Goal: Learn about a topic: Learn about a topic

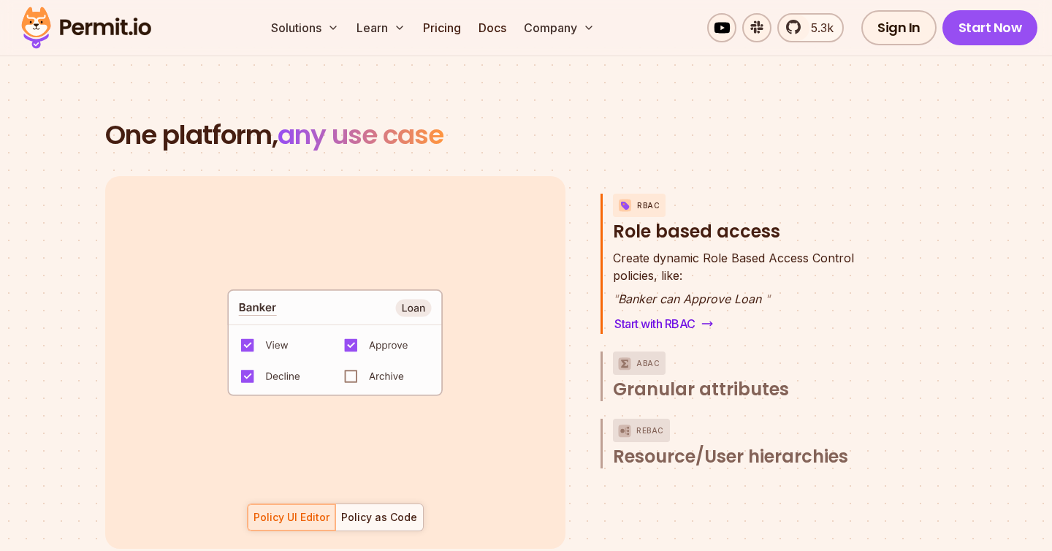
scroll to position [2044, 0]
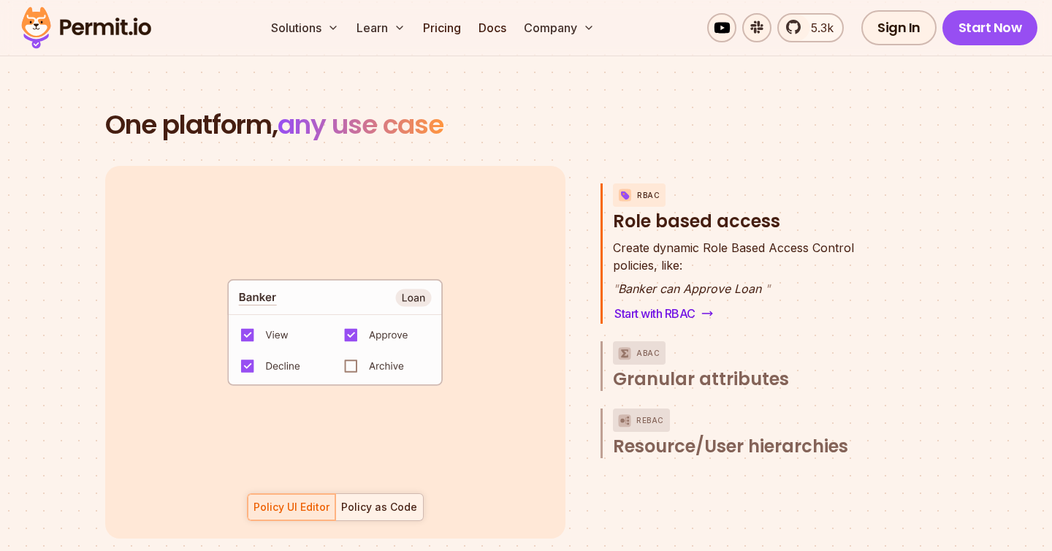
click at [368, 500] on div "Policy as Code" at bounding box center [379, 507] width 76 height 15
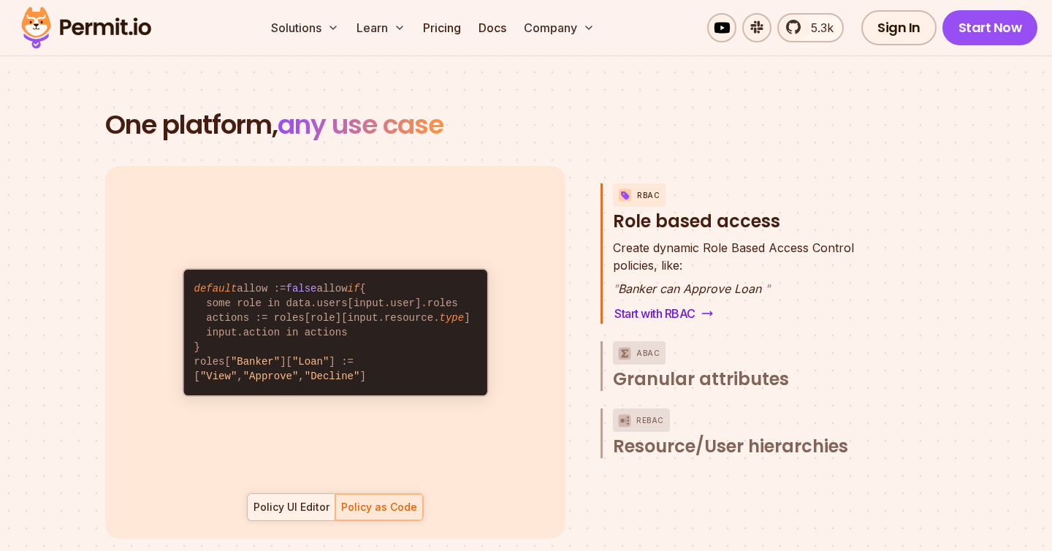
click at [297, 500] on div "Policy UI Editor" at bounding box center [292, 507] width 76 height 15
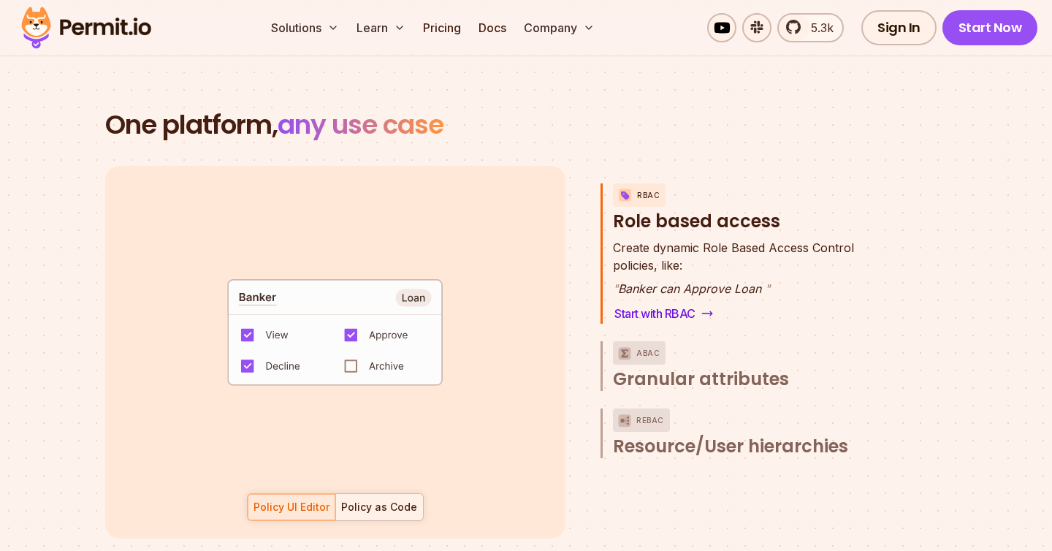
click at [354, 500] on div "Policy as Code" at bounding box center [379, 507] width 76 height 15
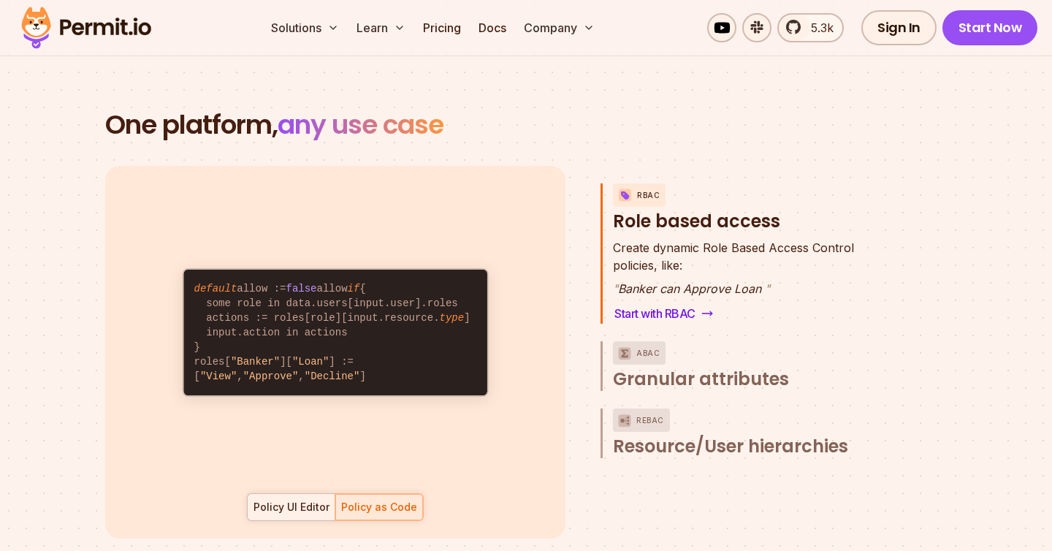
click at [297, 500] on div "Policy UI Editor" at bounding box center [292, 507] width 76 height 15
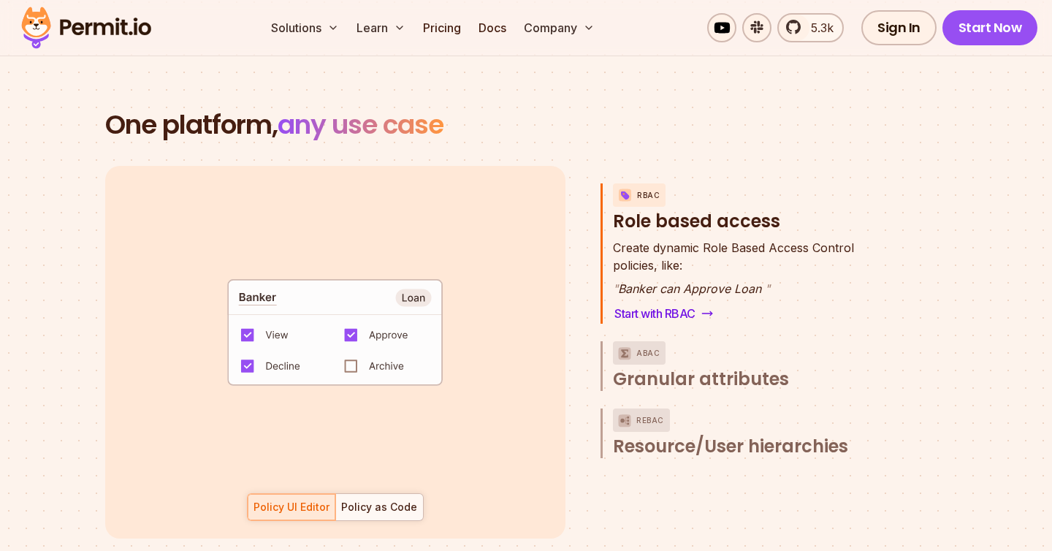
drag, startPoint x: 288, startPoint y: 278, endPoint x: 238, endPoint y: 277, distance: 49.7
click at [238, 277] on code "default allow := false allow if { some role in data.users[input.user].roles act…" at bounding box center [334, 338] width 303 height 126
click at [284, 276] on code "default allow := false allow if { some role in data.users[input.user].roles act…" at bounding box center [334, 338] width 303 height 126
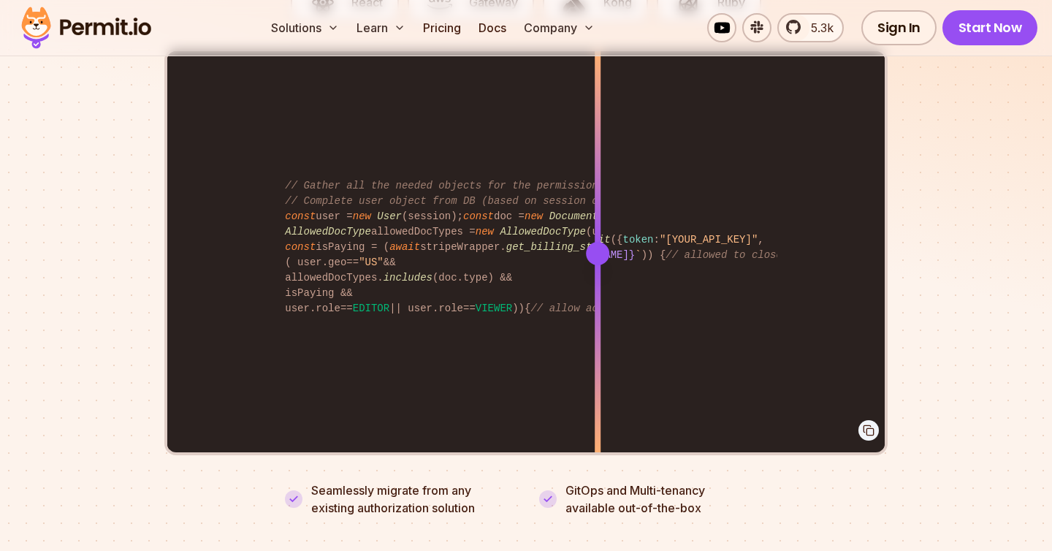
scroll to position [3007, 0]
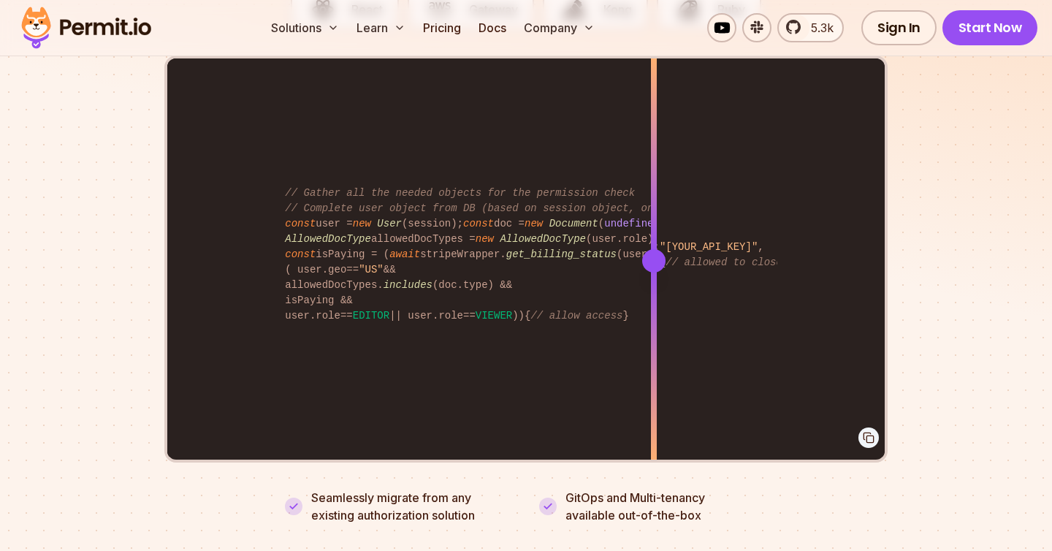
drag, startPoint x: 603, startPoint y: 246, endPoint x: 686, endPoint y: 290, distance: 94.2
click at [657, 290] on div at bounding box center [654, 259] width 6 height 403
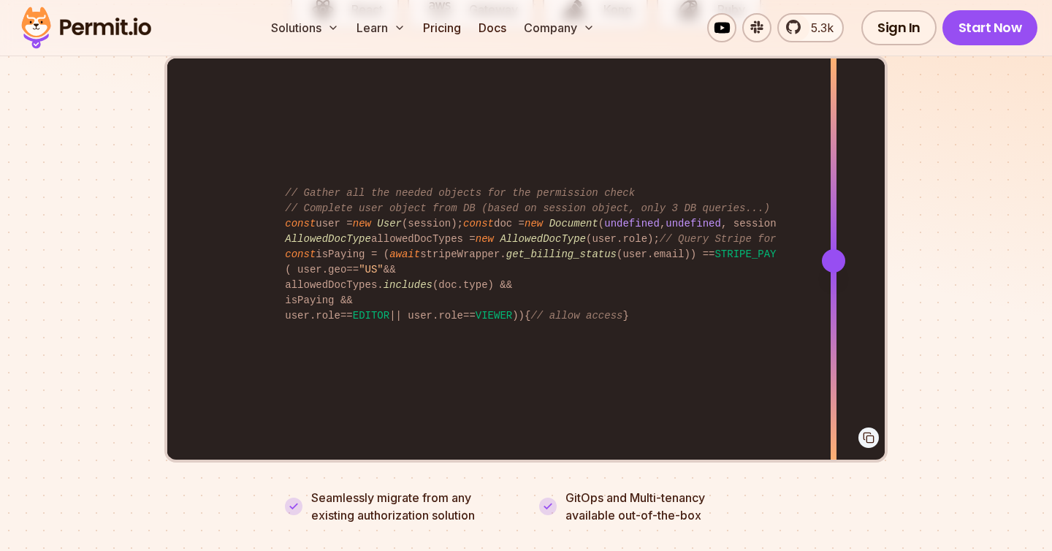
drag, startPoint x: 686, startPoint y: 239, endPoint x: 834, endPoint y: 292, distance: 157.0
click at [834, 292] on div at bounding box center [834, 259] width 6 height 403
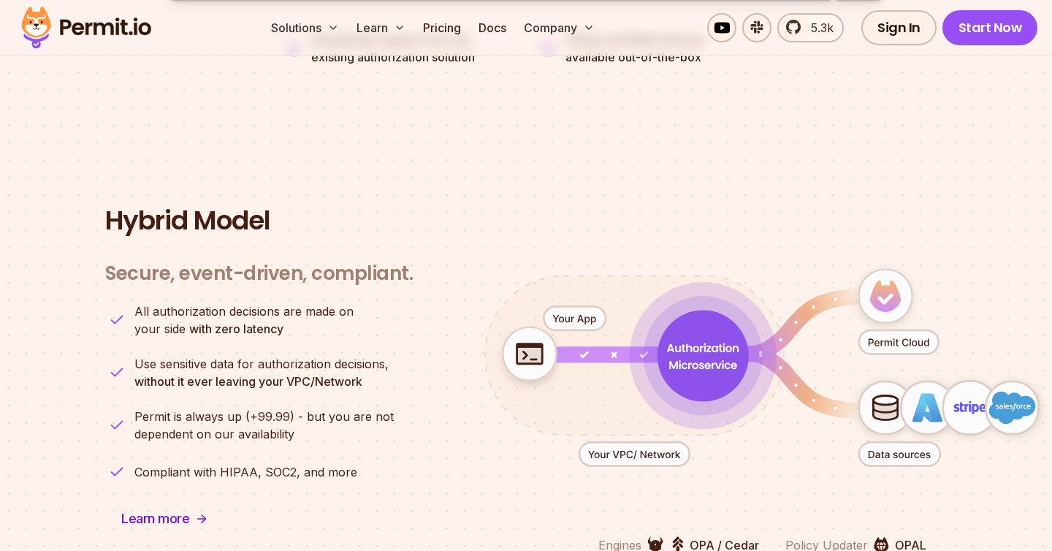
scroll to position [3467, 0]
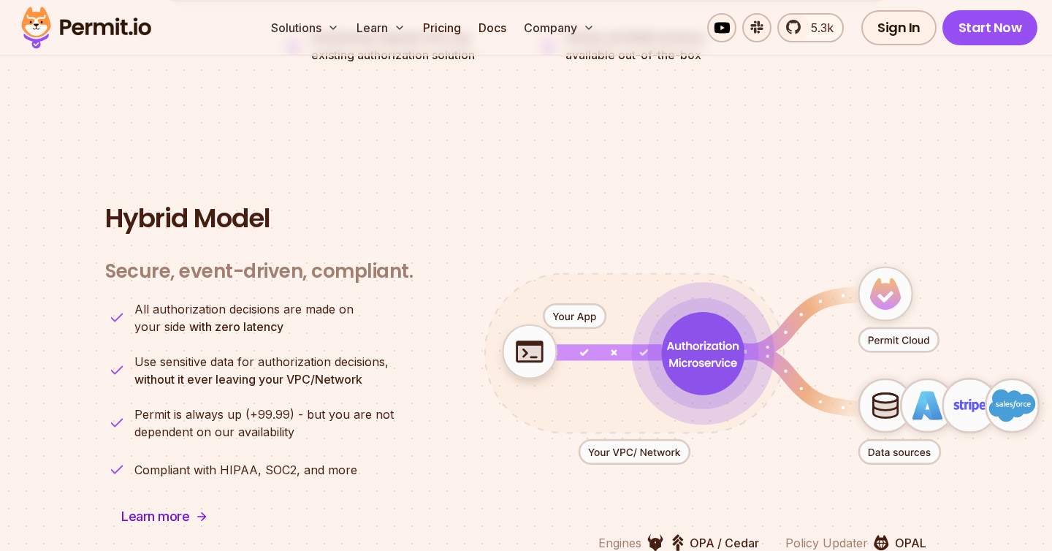
click at [691, 357] on icon "animation" at bounding box center [703, 353] width 83 height 83
click at [691, 357] on icon "animation" at bounding box center [702, 353] width 83 height 83
click at [691, 357] on icon "animation" at bounding box center [704, 353] width 91 height 91
click at [691, 357] on icon "animation" at bounding box center [703, 353] width 91 height 91
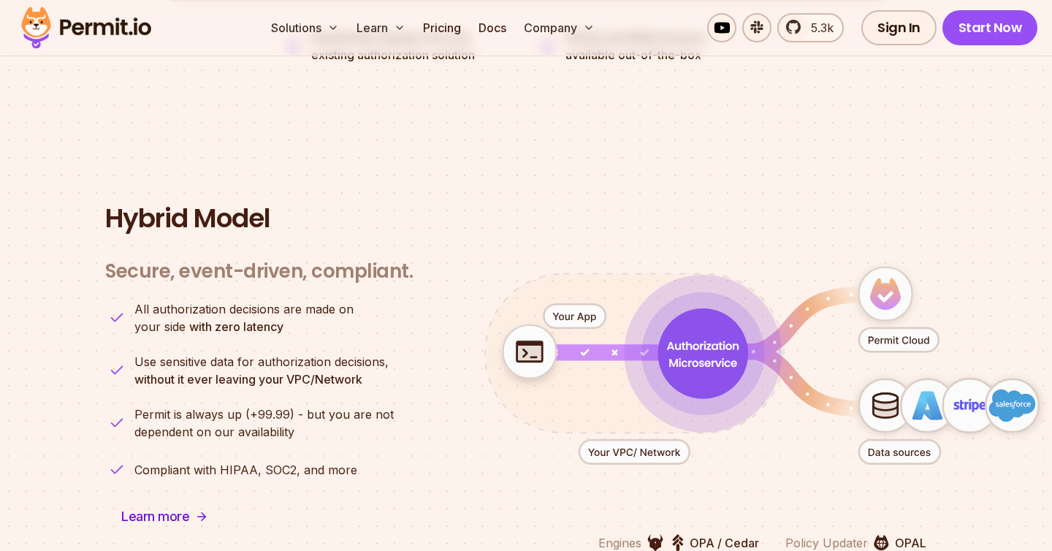
click at [691, 357] on icon "animation" at bounding box center [704, 353] width 91 height 91
click at [691, 357] on icon "animation" at bounding box center [704, 353] width 90 height 90
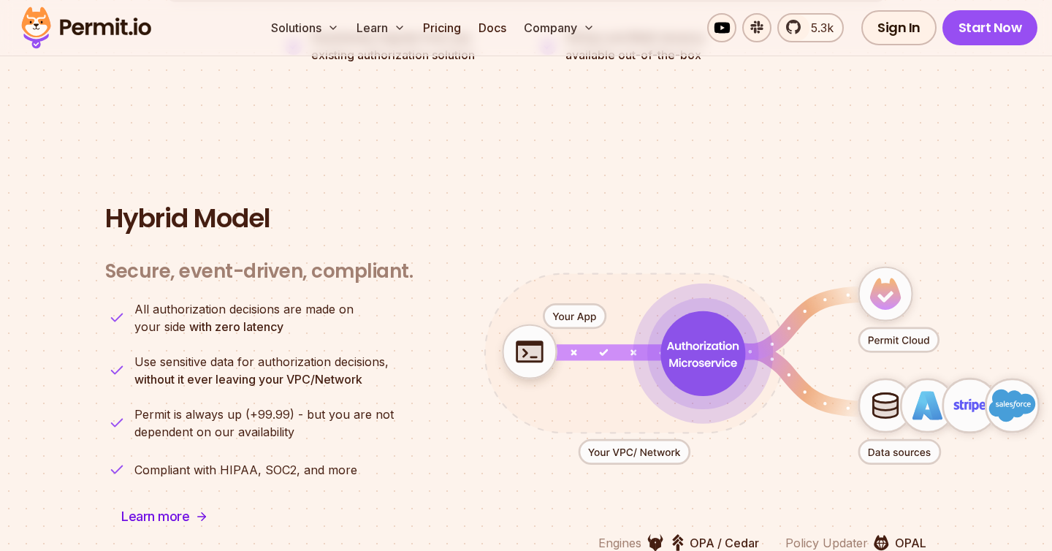
click at [688, 349] on icon "animation" at bounding box center [703, 354] width 72 height 26
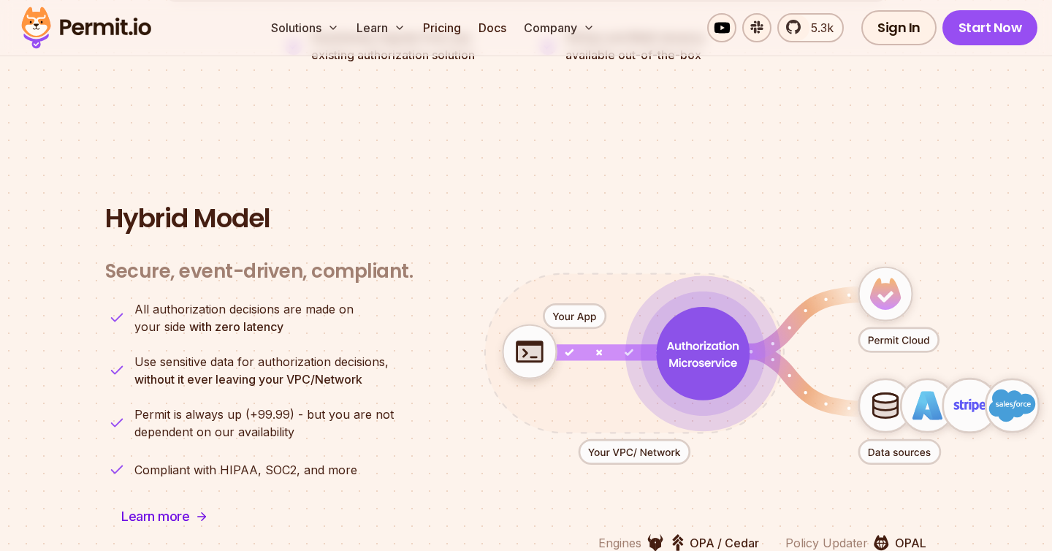
click at [688, 349] on icon "animation" at bounding box center [703, 354] width 72 height 26
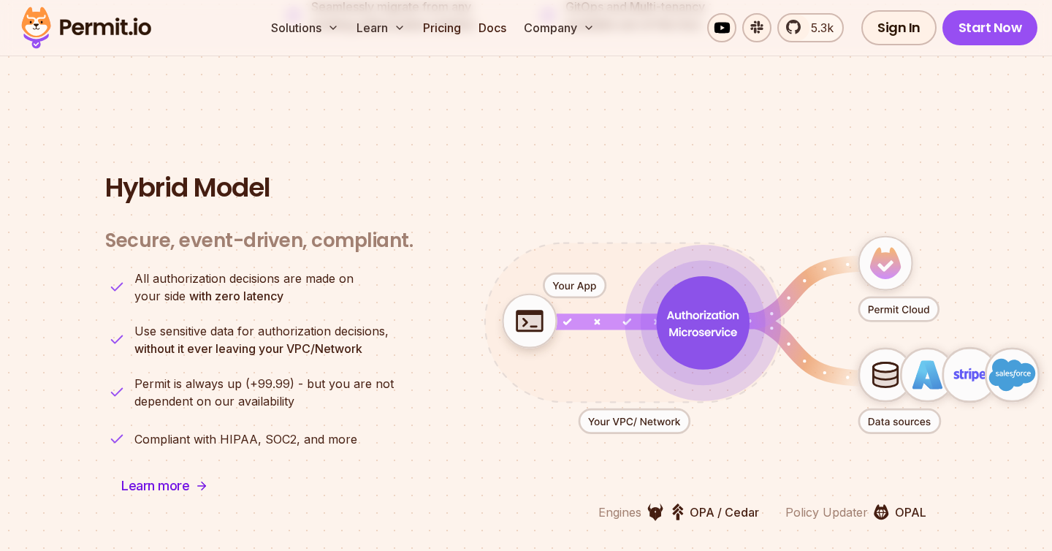
scroll to position [3534, 0]
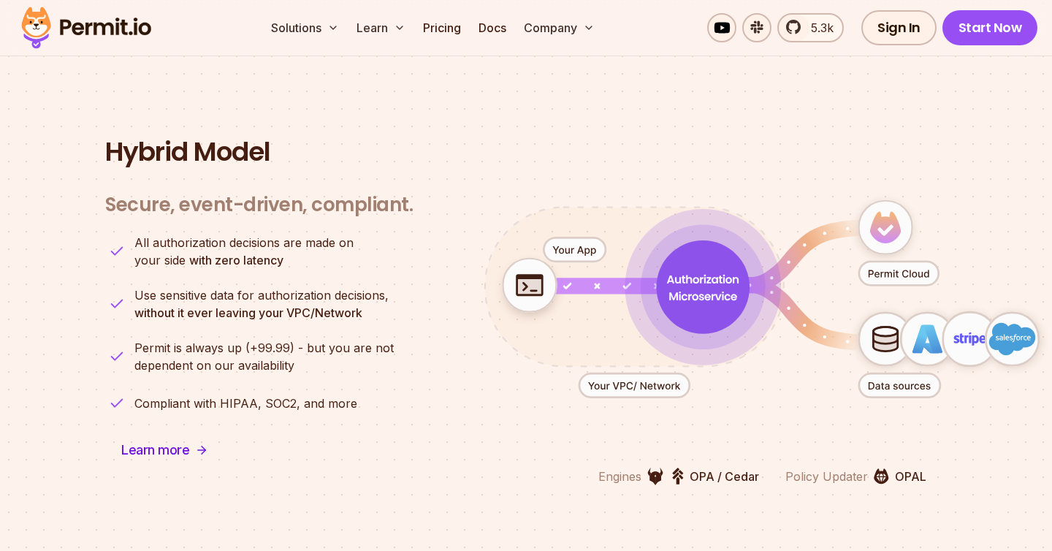
click at [698, 289] on icon "animation" at bounding box center [704, 287] width 94 height 94
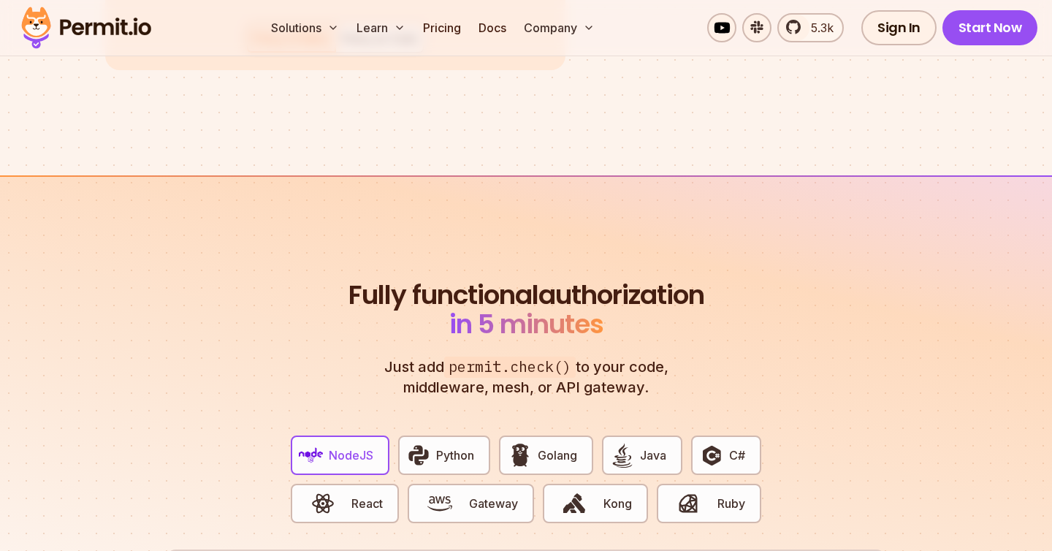
scroll to position [2530, 0]
